Goal: Task Accomplishment & Management: Manage account settings

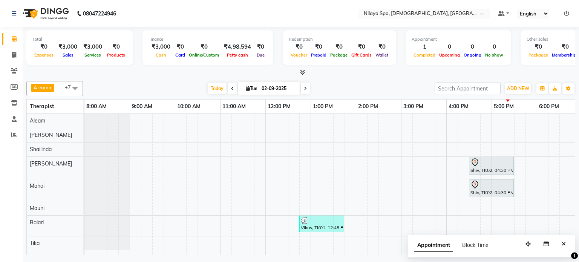
scroll to position [0, 233]
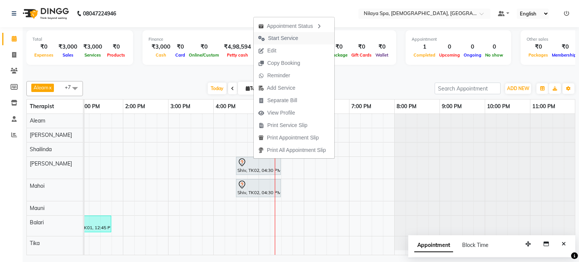
click at [270, 37] on span "Start Service" at bounding box center [283, 38] width 30 height 8
click at [270, 37] on div "Total ₹0 Expenses ₹3,000 Sales ₹3,000 Services ₹0 Products Finance ₹3,000 Cash …" at bounding box center [300, 48] width 549 height 37
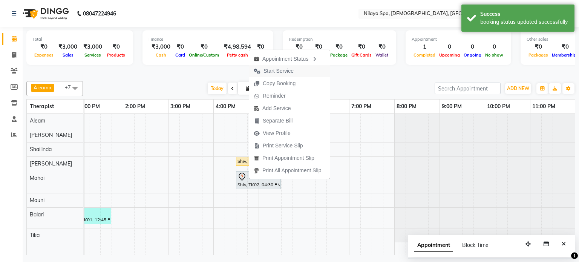
click at [277, 74] on span "Start Service" at bounding box center [279, 71] width 30 height 8
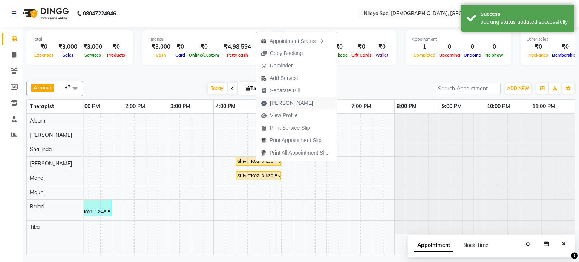
click at [276, 102] on span "[PERSON_NAME]" at bounding box center [291, 103] width 43 height 8
click at [276, 102] on link "5:00 PM" at bounding box center [271, 106] width 24 height 11
select select "service"
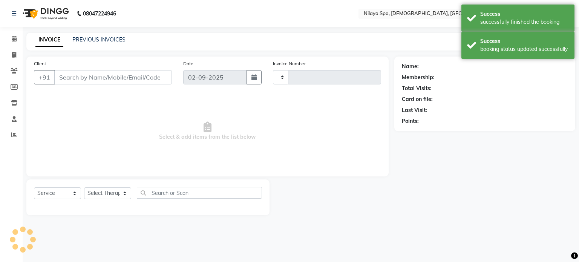
type input "0210"
select select "8694"
type input "91******90"
select select "87837"
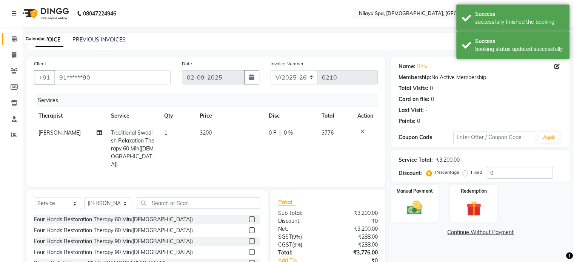
click at [9, 40] on span at bounding box center [14, 39] width 13 height 9
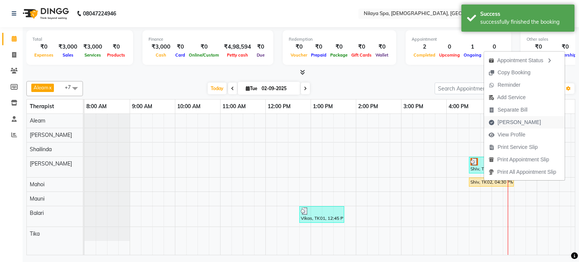
click at [509, 124] on span "[PERSON_NAME]" at bounding box center [519, 122] width 43 height 8
select select "service"
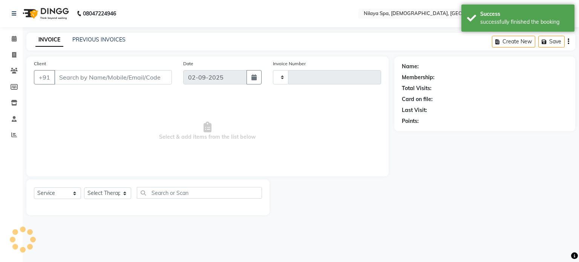
type input "0210"
select select "8694"
type input "91******90"
select select "87838"
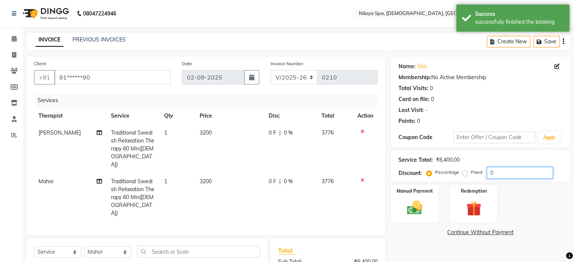
click at [504, 172] on input "0" at bounding box center [520, 173] width 66 height 12
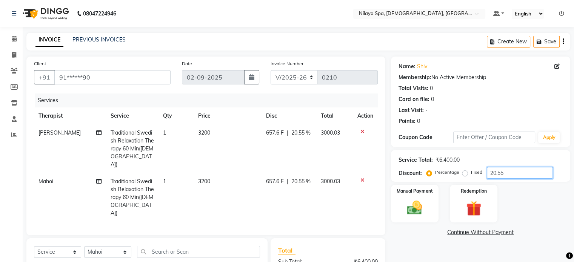
type input "20.55"
click at [332, 203] on td "3000.03" at bounding box center [334, 197] width 37 height 49
select select "87838"
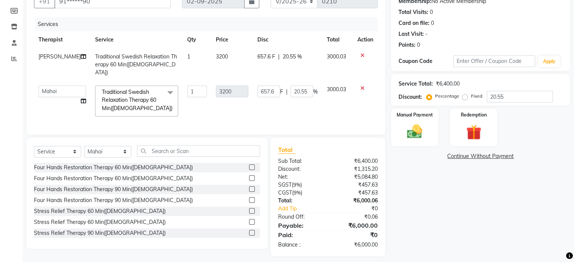
scroll to position [80, 0]
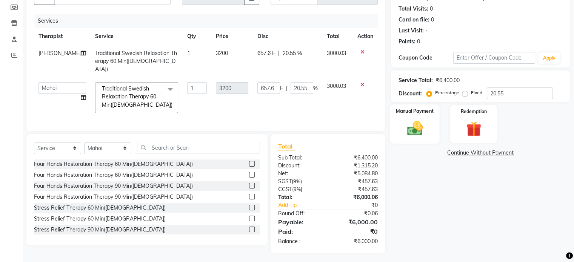
click at [436, 128] on div "Manual Payment" at bounding box center [414, 124] width 49 height 39
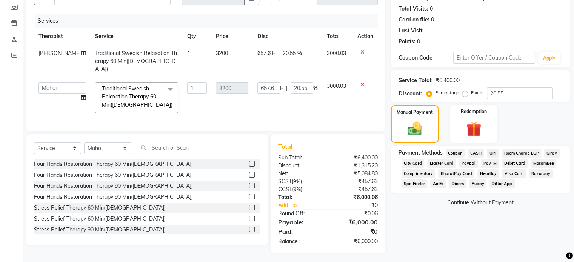
click at [495, 154] on span "UPI" at bounding box center [493, 153] width 12 height 9
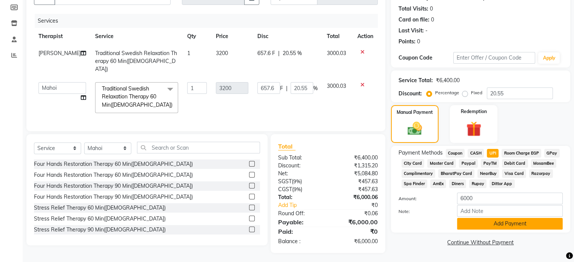
click at [473, 222] on button "Add Payment" at bounding box center [510, 224] width 106 height 12
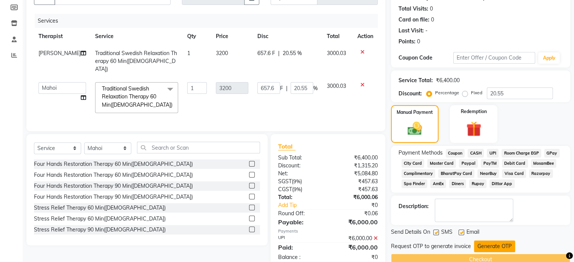
click at [487, 248] on button "Generate OTP" at bounding box center [494, 247] width 41 height 12
click at [487, 248] on div "Request OTP to generate invoice Generate OTP" at bounding box center [480, 247] width 179 height 12
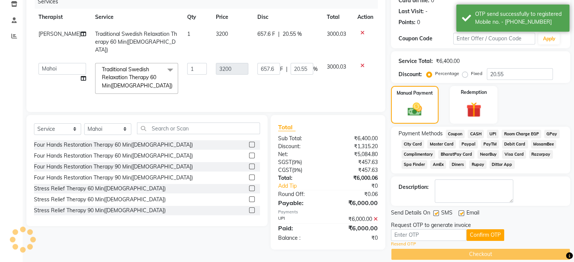
scroll to position [109, 0]
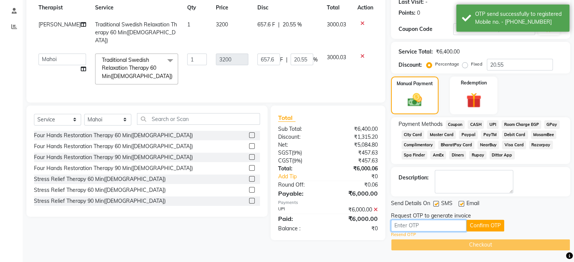
click at [423, 230] on input "text" at bounding box center [428, 226] width 75 height 12
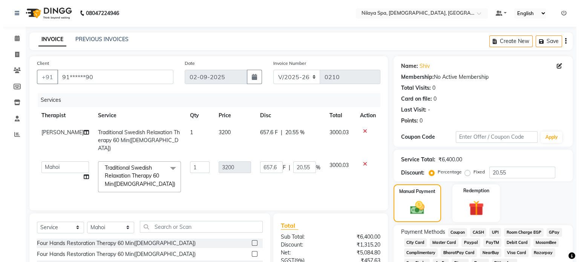
scroll to position [0, 0]
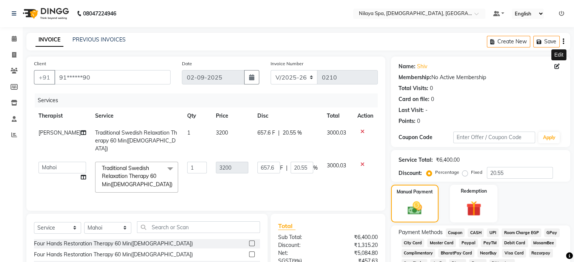
click at [557, 66] on icon at bounding box center [556, 66] width 5 height 5
select select "[DEMOGRAPHIC_DATA]"
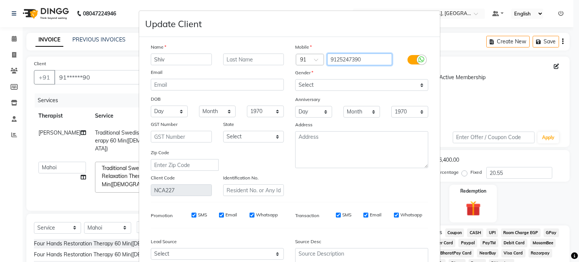
click at [366, 61] on input "9125247390" at bounding box center [359, 60] width 65 height 12
type input "9"
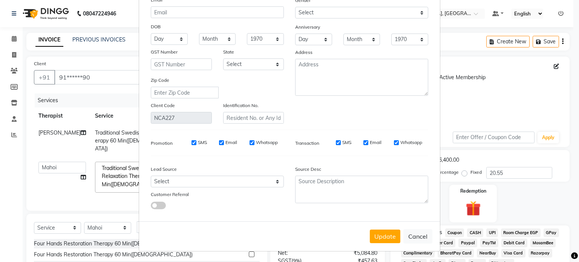
scroll to position [76, 0]
type input "9125247392"
click at [389, 240] on button "Update" at bounding box center [385, 237] width 31 height 14
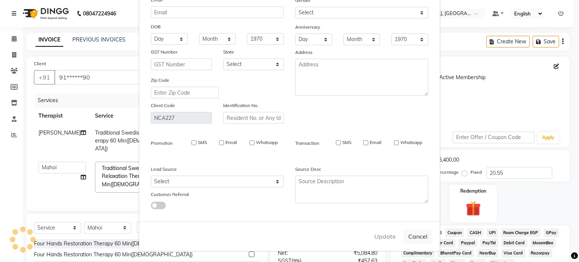
type input "91******92"
select select
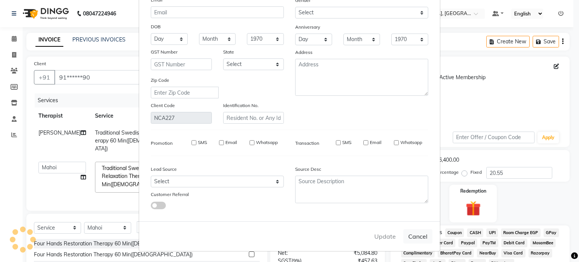
select select
checkbox input "false"
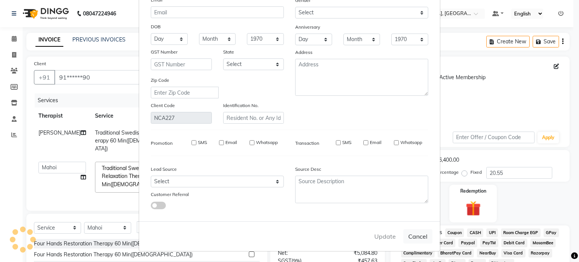
checkbox input "false"
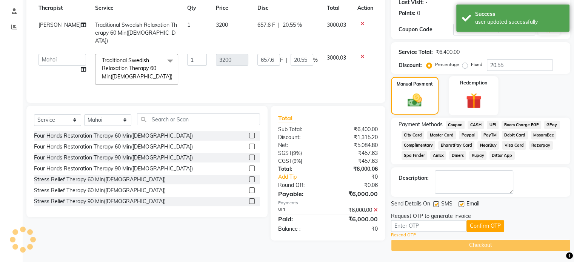
scroll to position [109, 0]
click at [406, 233] on link "Resend OTP" at bounding box center [403, 235] width 25 height 6
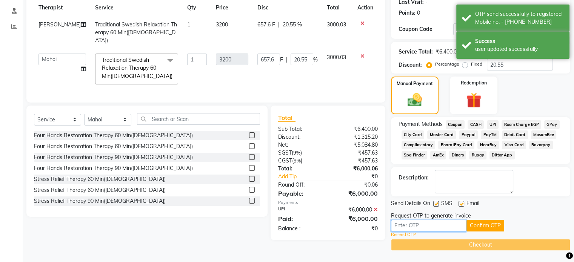
click at [424, 226] on input "text" at bounding box center [428, 226] width 75 height 12
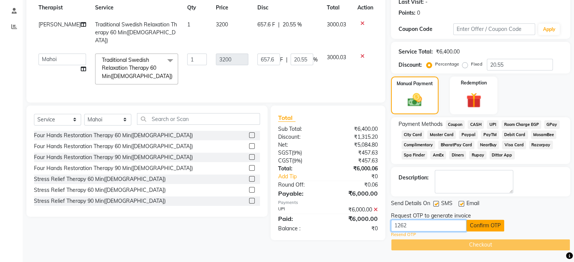
type input "1262"
click at [482, 226] on button "Confirm OTP" at bounding box center [485, 226] width 38 height 12
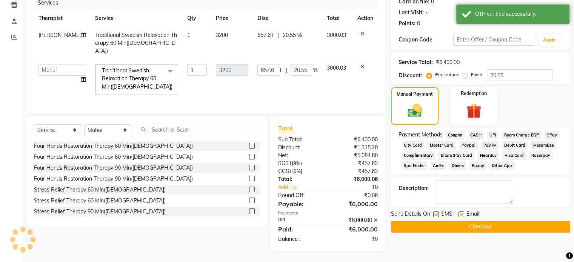
scroll to position [95, 0]
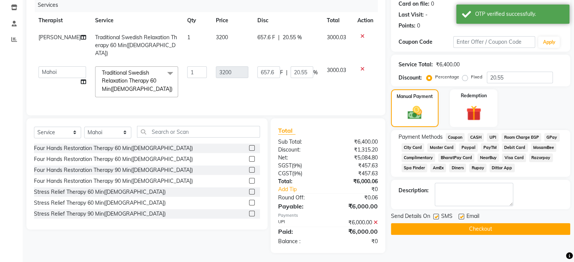
click at [483, 227] on button "Checkout" at bounding box center [480, 229] width 179 height 12
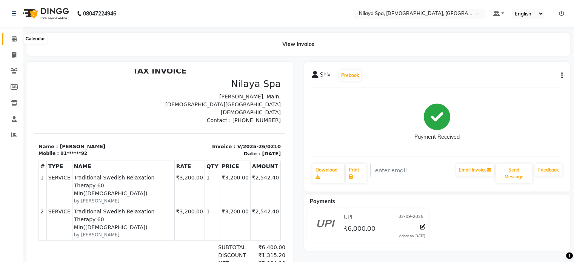
click at [10, 37] on span at bounding box center [14, 39] width 13 height 9
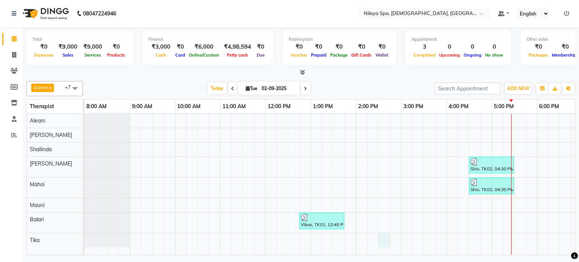
click at [386, 243] on div "Shiv, TK02, 04:30 PM-05:30 PM, Traditional Swedish Relaxation Therapy 60 Min([D…" at bounding box center [447, 184] width 724 height 141
select select "87841"
select select "tentative"
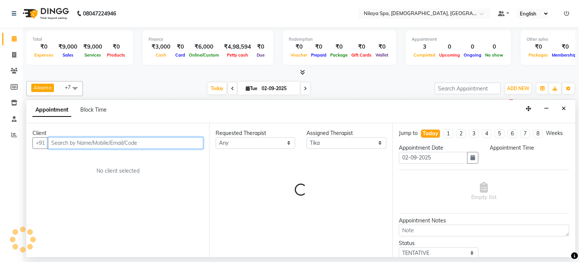
select select "870"
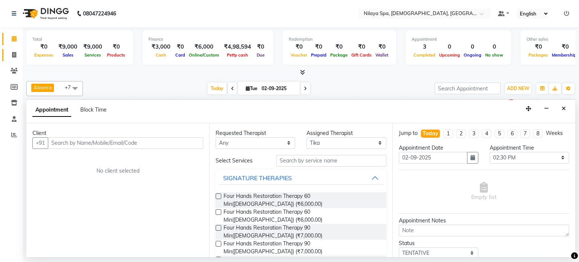
click at [13, 59] on link "Invoice" at bounding box center [11, 55] width 18 height 12
select select "service"
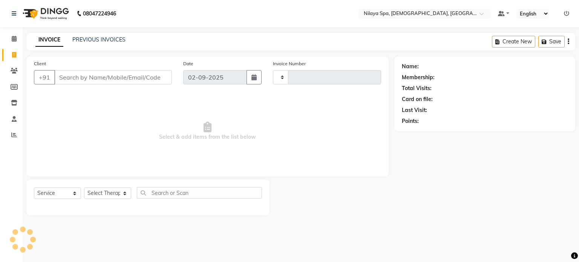
type input "0211"
select select "8694"
click at [91, 37] on link "PREVIOUS INVOICES" at bounding box center [98, 39] width 53 height 7
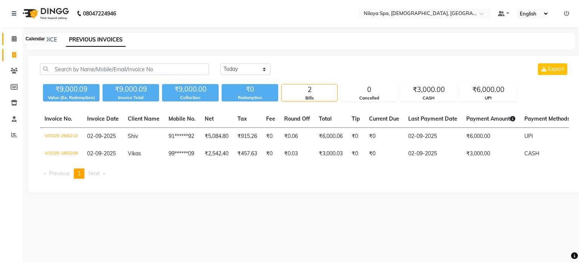
click at [17, 40] on span at bounding box center [14, 39] width 13 height 9
